Goal: Complete application form: Complete application form

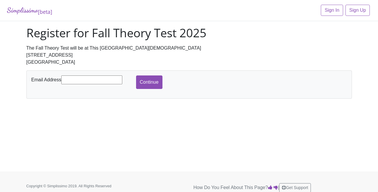
click at [72, 80] on input "text" at bounding box center [91, 79] width 61 height 9
type input "[EMAIL_ADDRESS][DOMAIN_NAME]"
click at [148, 82] on input "Continue" at bounding box center [149, 81] width 26 height 13
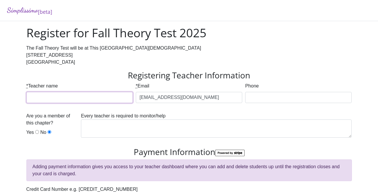
click at [73, 98] on input "* Teacher name" at bounding box center [79, 97] width 106 height 11
type input "[PERSON_NAME]"
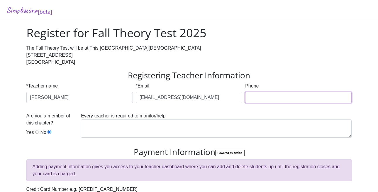
click at [252, 99] on input "Phone" at bounding box center [298, 97] width 106 height 11
type input "[PHONE_NUMBER]"
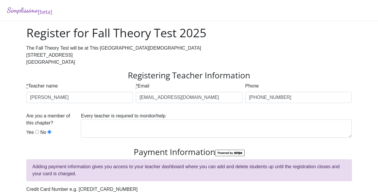
click at [36, 133] on input "Yes" at bounding box center [37, 132] width 4 height 4
radio input "true"
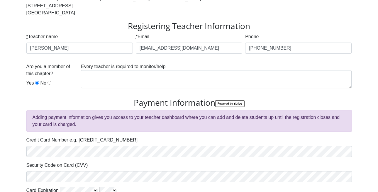
scroll to position [98, 0]
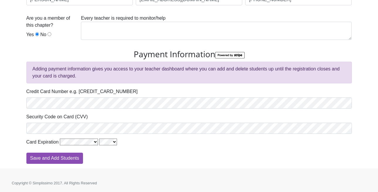
click at [149, 118] on div "Security Code on Card (CVV)" at bounding box center [189, 123] width 326 height 21
click at [16, 136] on div "Simplissimo [beta] Register for Fall Theory Test 2025 The Fall Theory Test will…" at bounding box center [189, 35] width 378 height 266
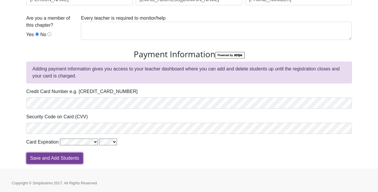
click at [57, 157] on input "Save and Add Students" at bounding box center [54, 157] width 57 height 11
type input "Processing"
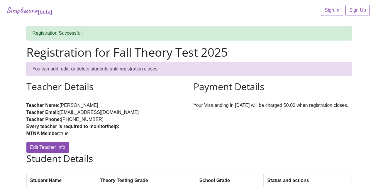
scroll to position [37, 0]
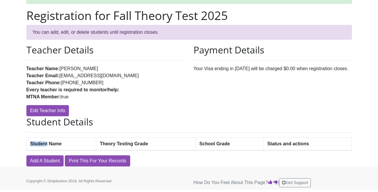
drag, startPoint x: 30, startPoint y: 142, endPoint x: 47, endPoint y: 145, distance: 17.3
click at [46, 145] on th "Student Name" at bounding box center [61, 143] width 70 height 13
click at [16, 146] on div "Simplissimo [beta] Sign In Sign Up Registration Successful! Registration for Fa…" at bounding box center [189, 64] width 378 height 203
